Goal: Check status: Check status

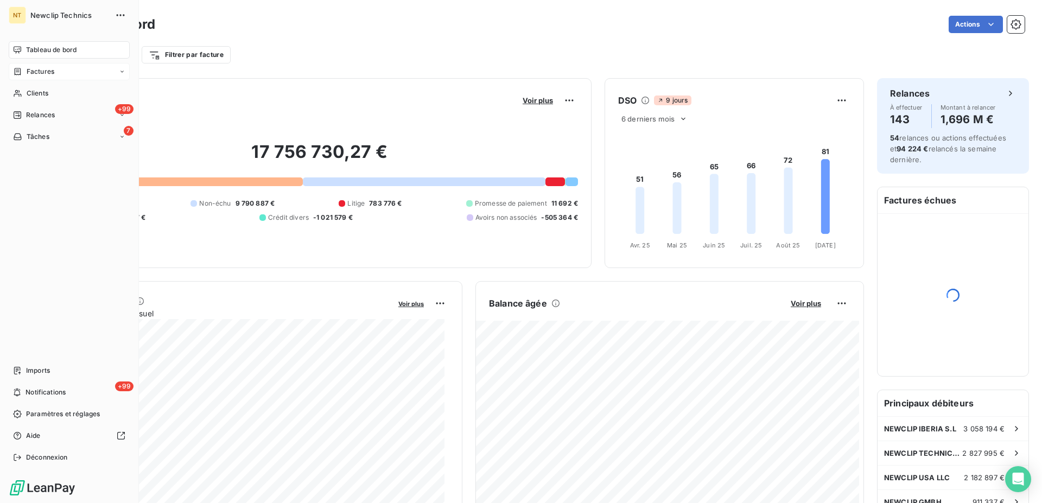
click at [53, 72] on span "Factures" at bounding box center [41, 72] width 28 height 10
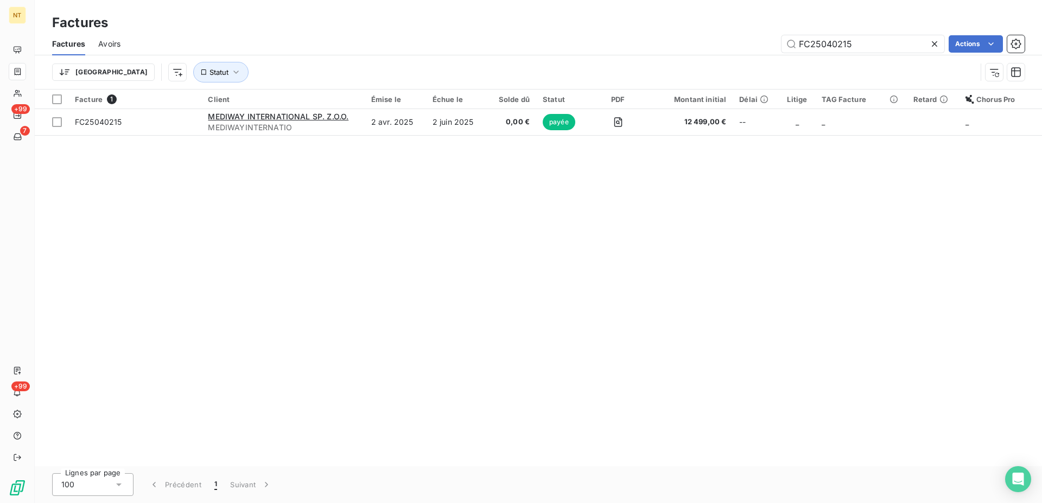
click at [935, 43] on icon at bounding box center [934, 43] width 5 height 5
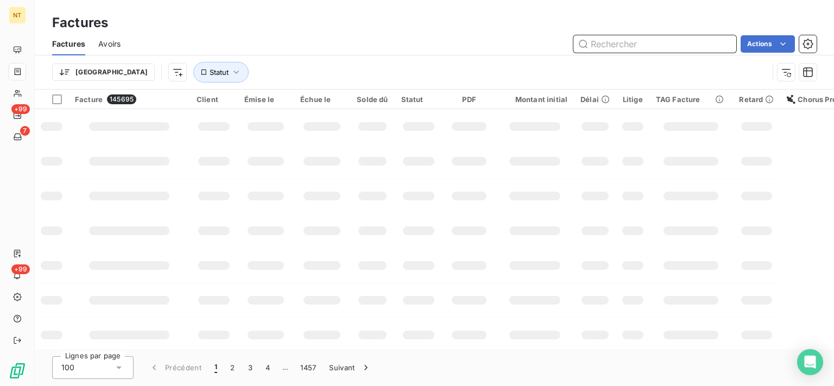
click at [634, 43] on input "text" at bounding box center [654, 43] width 163 height 17
paste input "FC25043685"
type input "FC25043685"
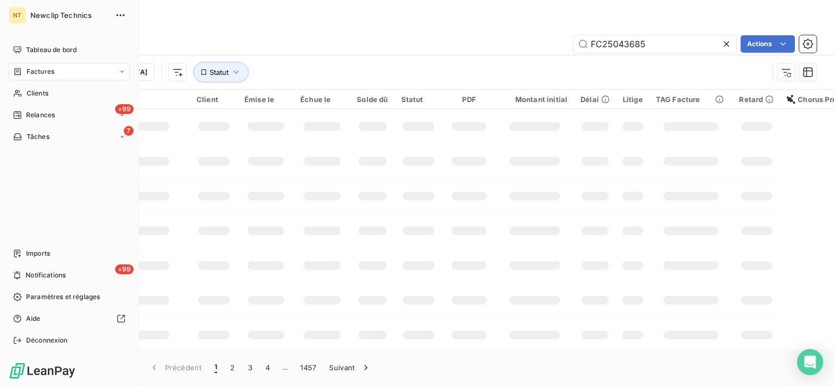
click at [47, 72] on span "Factures" at bounding box center [41, 72] width 28 height 10
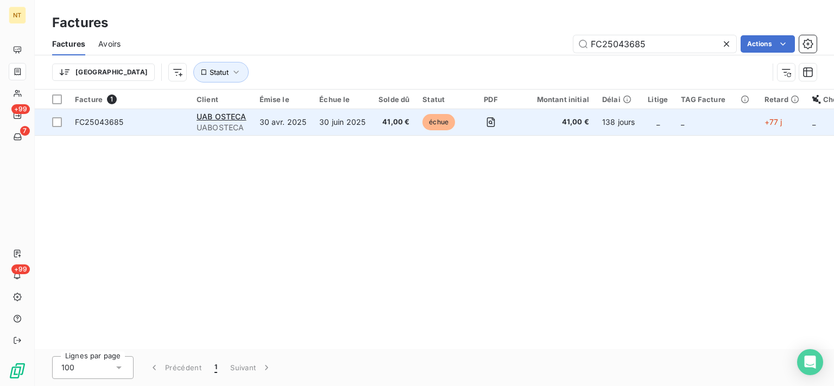
click at [319, 127] on td "30 juin 2025" at bounding box center [342, 122] width 59 height 26
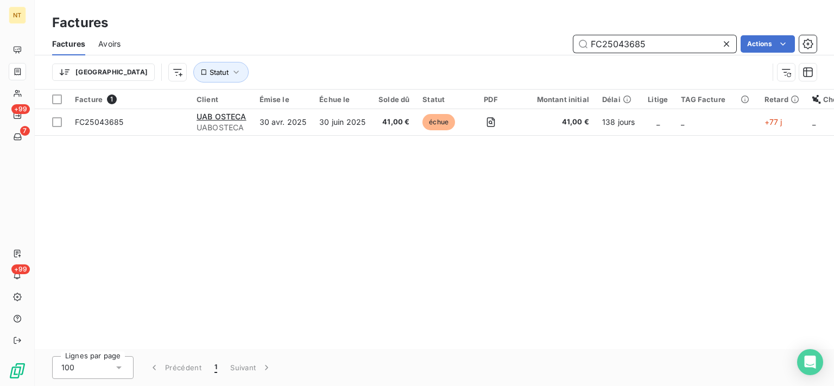
click at [649, 47] on input "FC25043685" at bounding box center [654, 43] width 163 height 17
drag, startPoint x: 651, startPoint y: 41, endPoint x: 573, endPoint y: 44, distance: 77.7
click at [573, 44] on input "FC25043685" at bounding box center [654, 43] width 163 height 17
paste input "6"
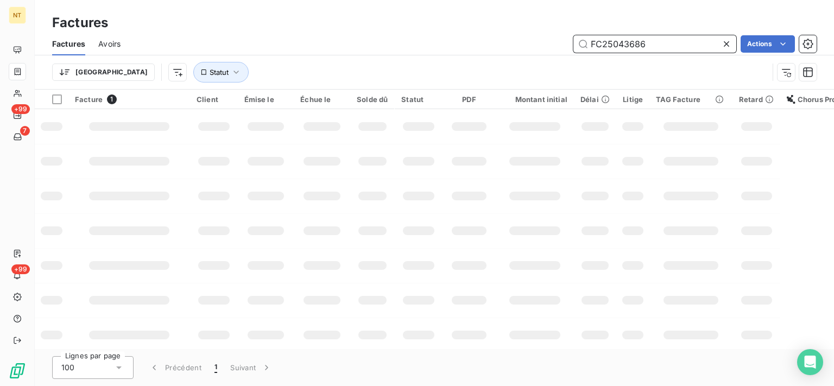
type input "FC25043686"
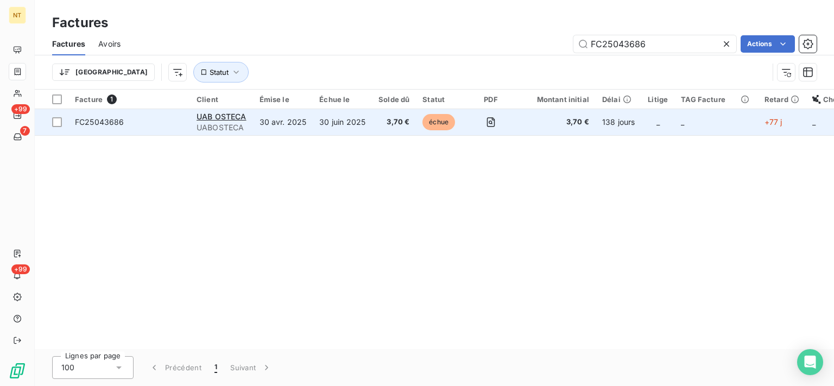
click at [337, 122] on td "30 juin 2025" at bounding box center [342, 122] width 59 height 26
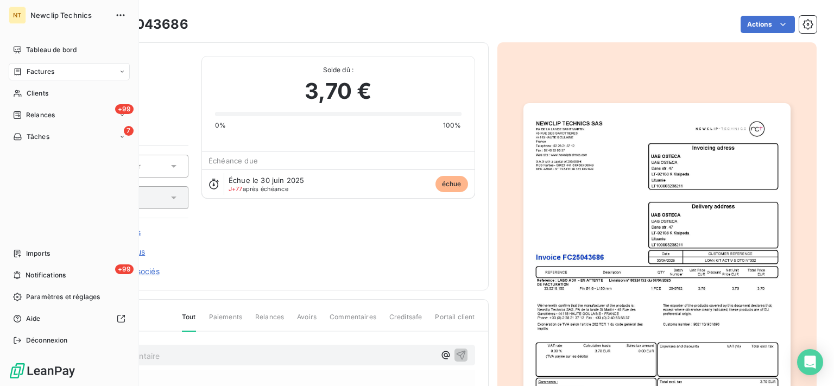
click at [36, 75] on span "Factures" at bounding box center [41, 72] width 28 height 10
click at [48, 75] on span "Factures" at bounding box center [41, 72] width 28 height 10
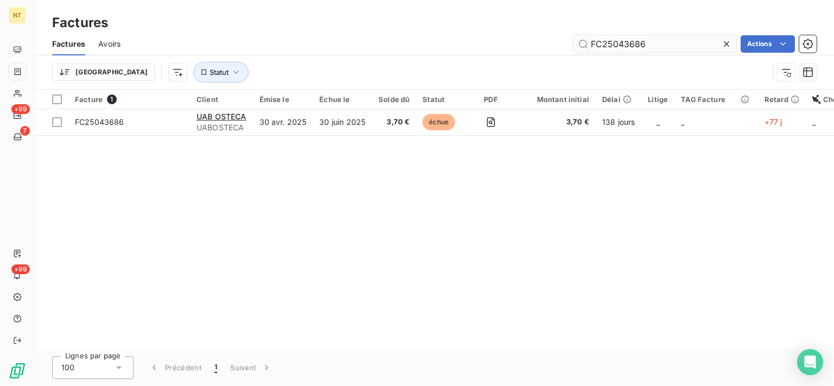
drag, startPoint x: 651, startPoint y: 39, endPoint x: 580, endPoint y: 43, distance: 71.8
click at [589, 42] on input "FC25043686" at bounding box center [654, 43] width 163 height 17
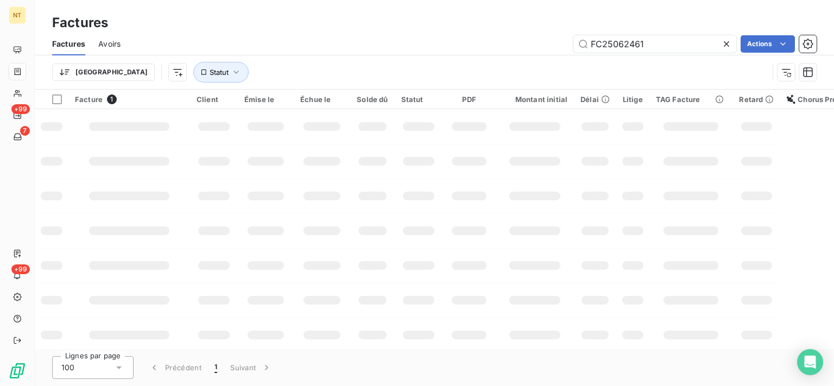
type input "FC25062461"
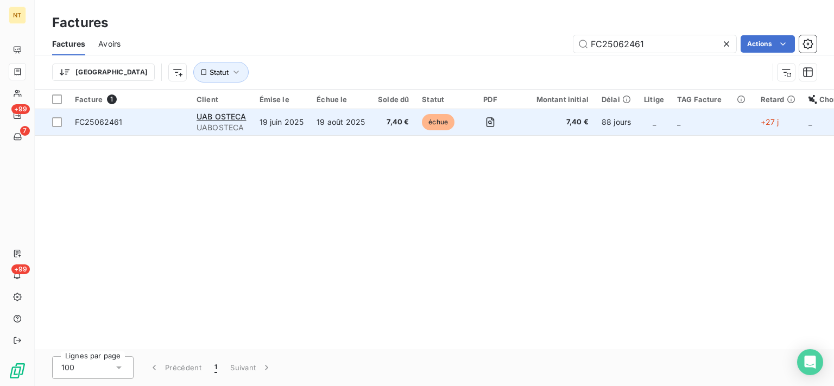
click at [118, 124] on span "FC25062461" at bounding box center [99, 121] width 48 height 9
